Goal: Task Accomplishment & Management: Complete application form

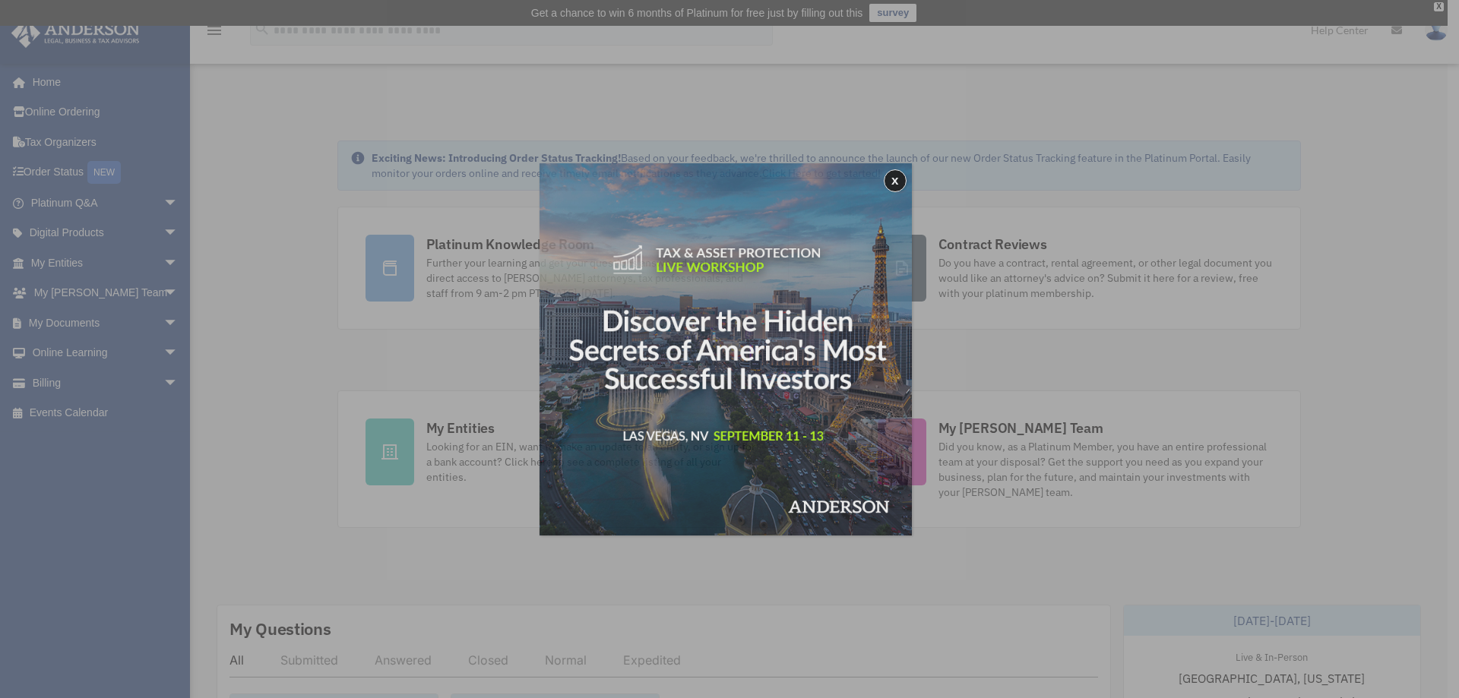
click at [545, 465] on img at bounding box center [725, 349] width 372 height 372
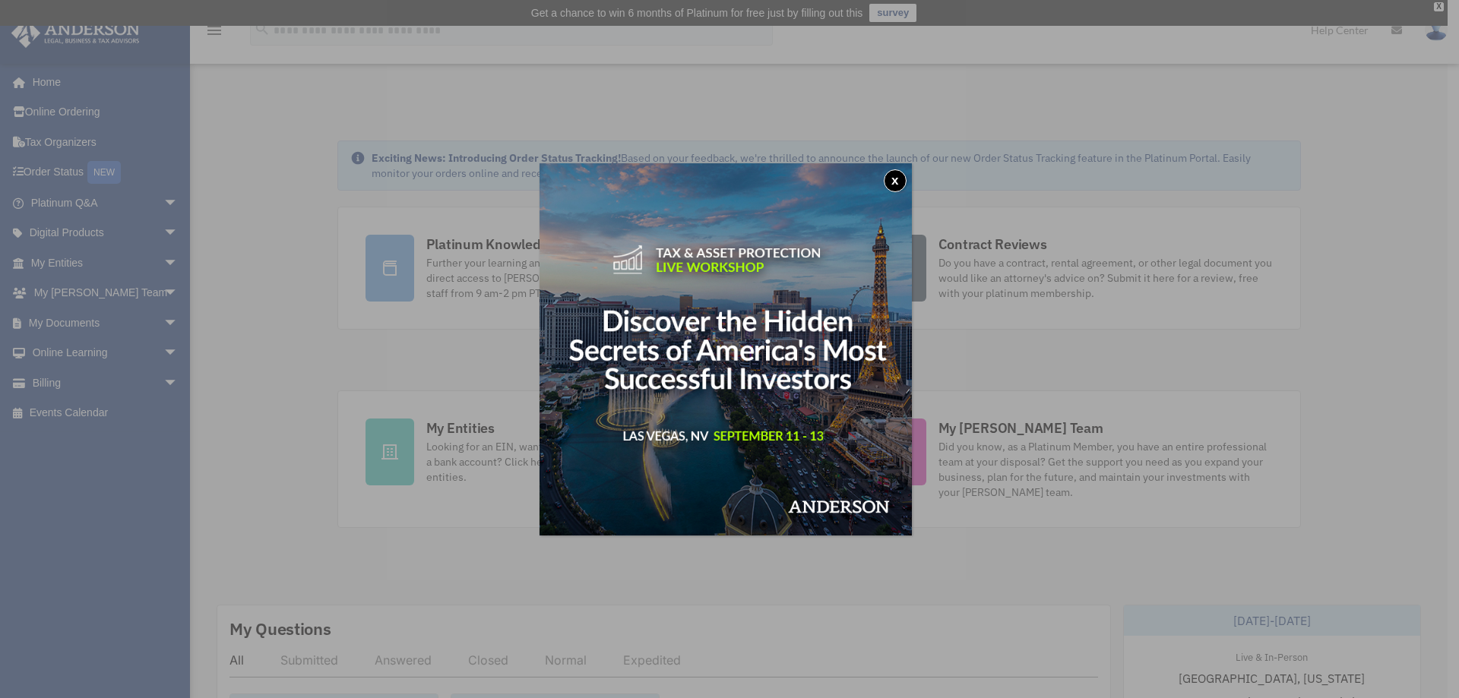
click at [891, 182] on button "x" at bounding box center [895, 180] width 23 height 23
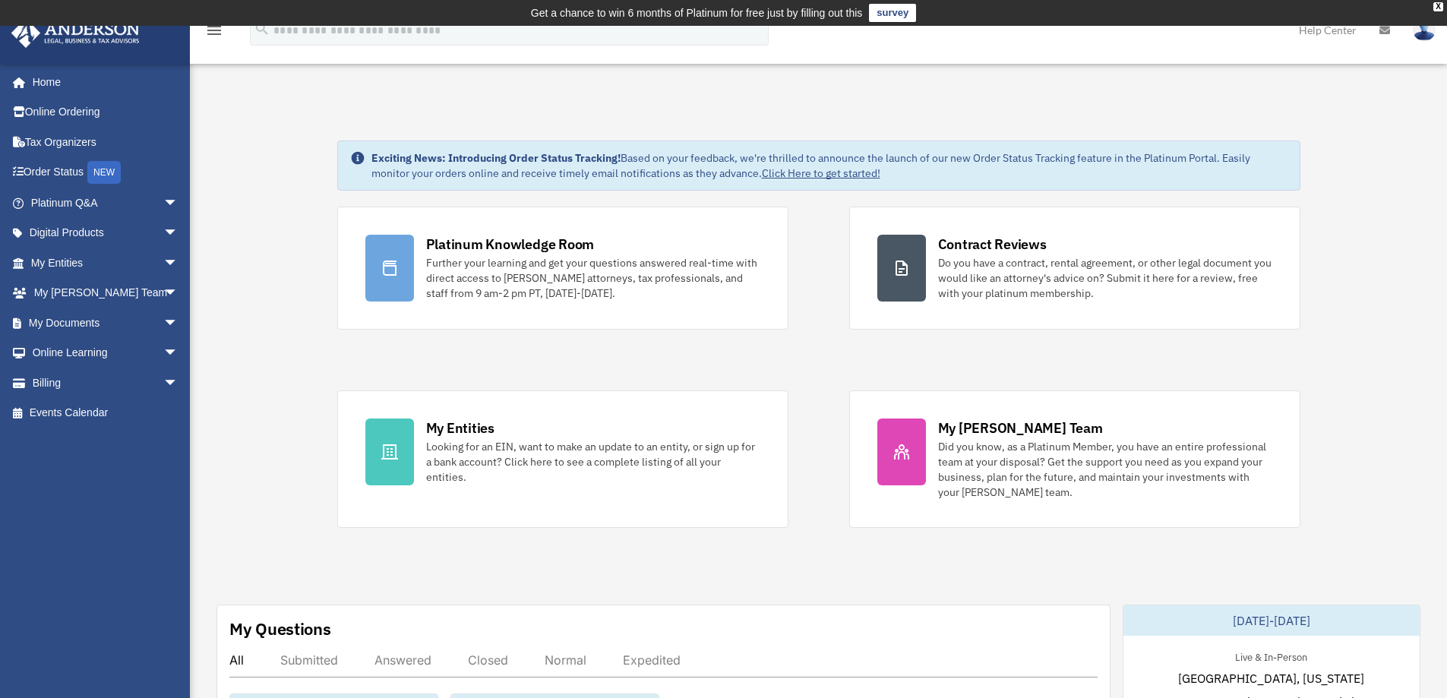
click at [534, 451] on div "Looking for an EIN, want to make an update to an entity, or sign up for a bank …" at bounding box center [593, 462] width 334 height 46
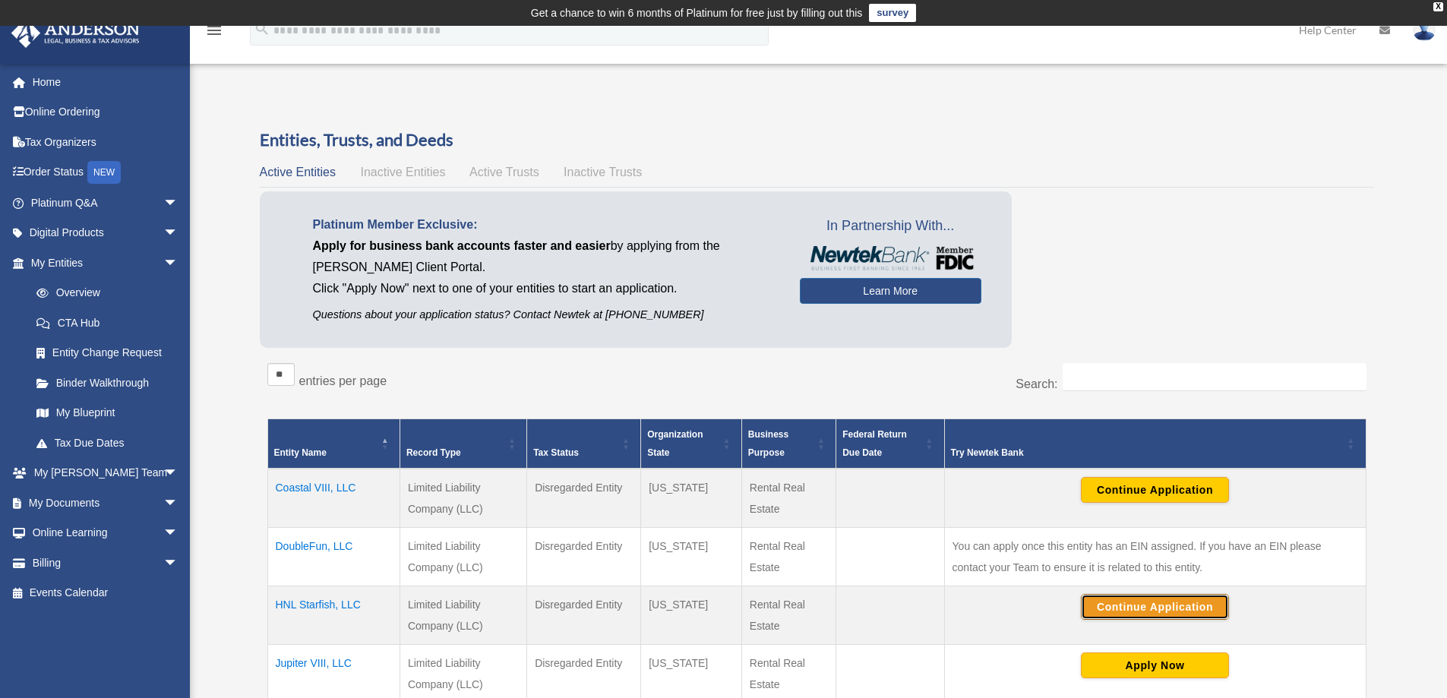
click at [1117, 601] on button "Continue Application" at bounding box center [1155, 607] width 148 height 26
